Goal: Task Accomplishment & Management: Use online tool/utility

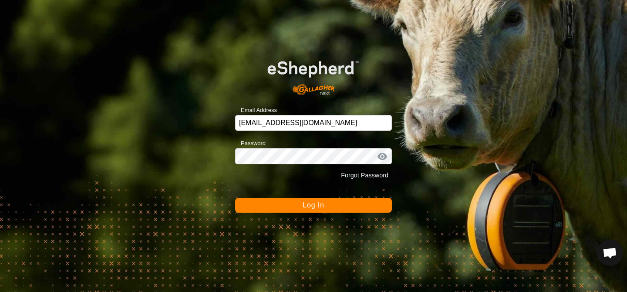
click at [299, 213] on div "Email Address [EMAIL_ADDRESS][DOMAIN_NAME] Password Forgot Password Log In" at bounding box center [313, 146] width 627 height 292
click at [301, 208] on button "Log In" at bounding box center [313, 205] width 157 height 15
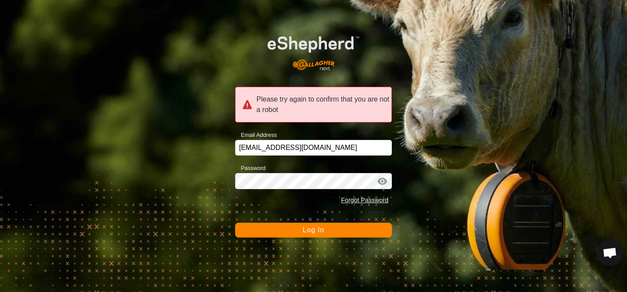
click at [303, 235] on button "Log In" at bounding box center [313, 230] width 157 height 15
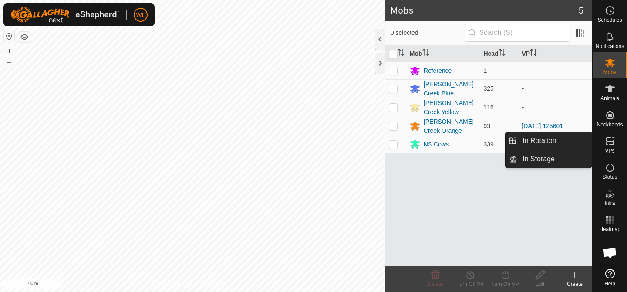
click at [608, 150] on span "VPs" at bounding box center [610, 150] width 10 height 5
click at [545, 143] on link "In Rotation" at bounding box center [554, 140] width 74 height 17
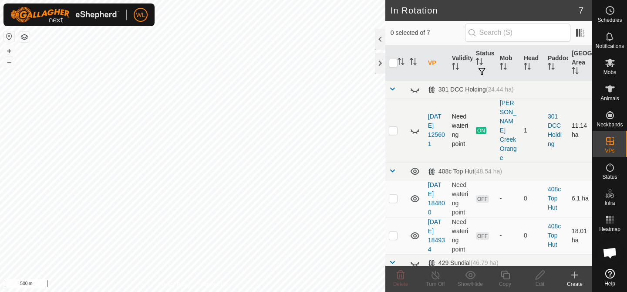
click at [395, 127] on p-checkbox at bounding box center [393, 130] width 9 height 7
checkbox input "false"
click at [575, 276] on icon at bounding box center [575, 275] width 0 height 6
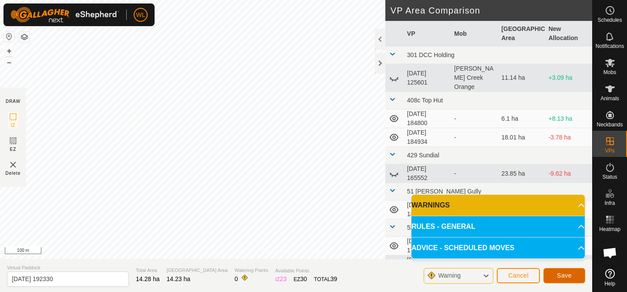
click at [564, 277] on span "Save" at bounding box center [564, 275] width 15 height 7
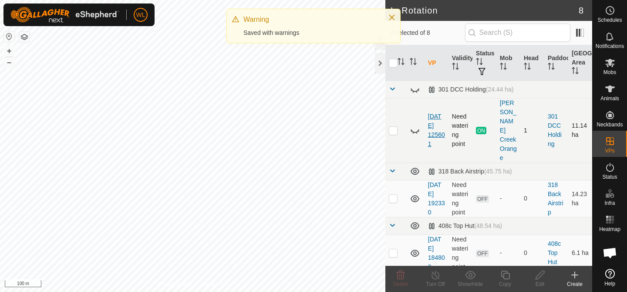
click at [442, 122] on div "In Rotation 8 0 selected of 8 VP Validity Status Mob Head Paddock Grazing Area …" at bounding box center [296, 146] width 592 height 292
